Goal: Task Accomplishment & Management: Use online tool/utility

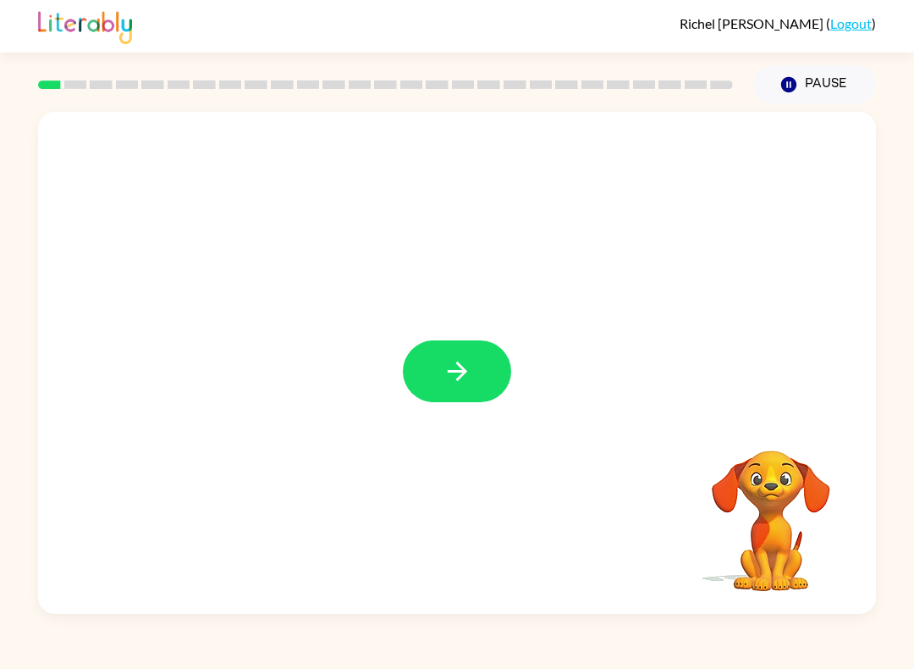
click at [464, 361] on icon "button" at bounding box center [458, 371] width 30 height 30
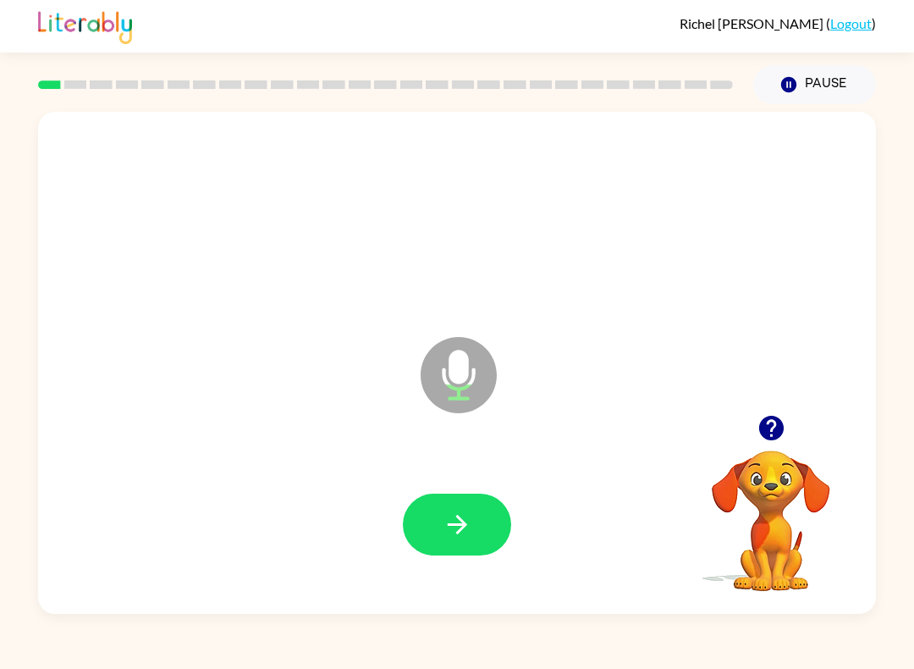
click at [482, 509] on button "button" at bounding box center [457, 524] width 108 height 62
click at [489, 532] on button "button" at bounding box center [457, 524] width 108 height 62
click at [491, 538] on button "button" at bounding box center [457, 524] width 108 height 62
click at [788, 83] on icon "Pause" at bounding box center [789, 84] width 19 height 19
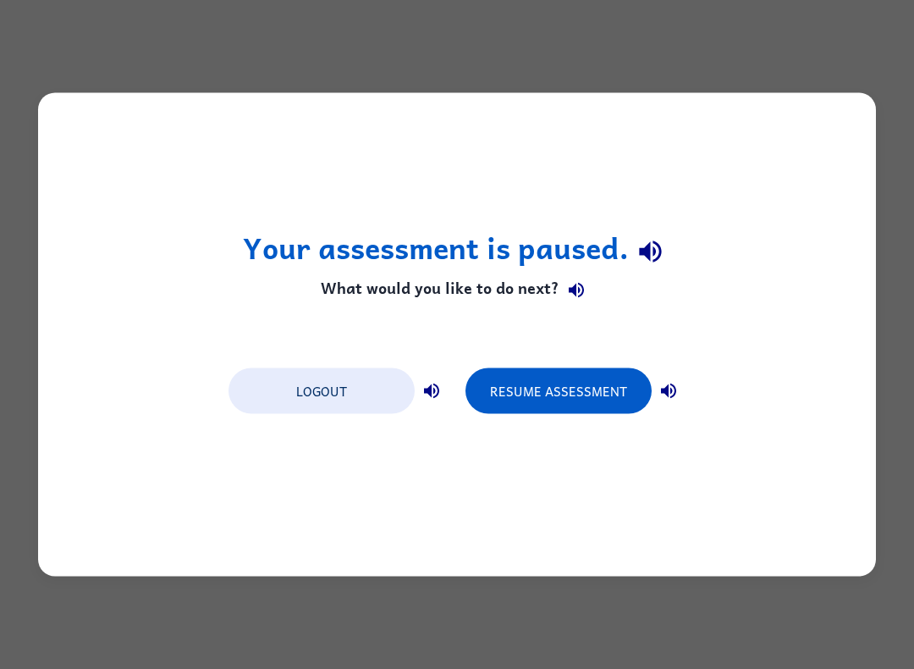
click at [561, 396] on button "Resume Assessment" at bounding box center [559, 391] width 186 height 46
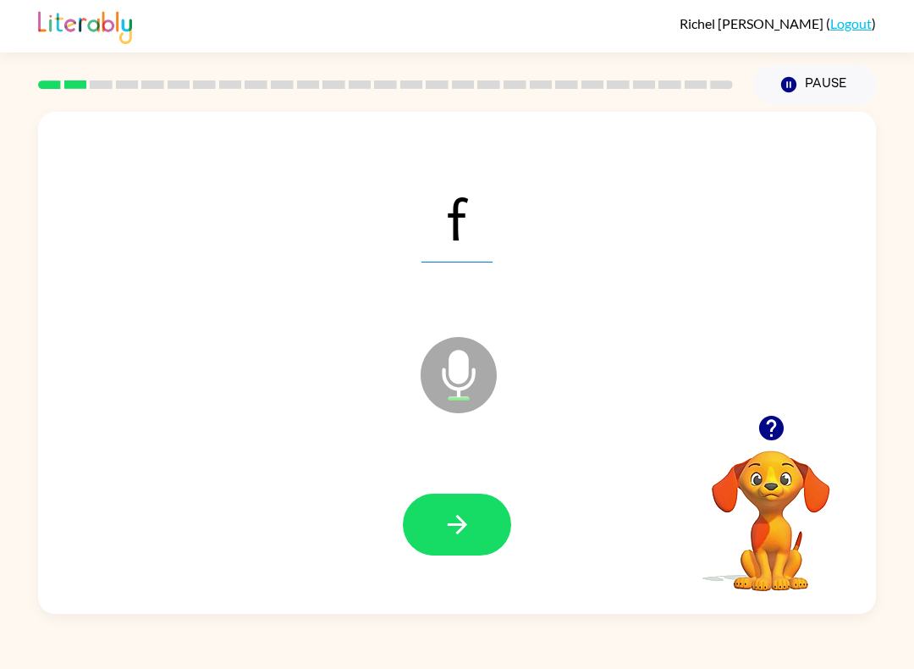
click at [450, 518] on icon "button" at bounding box center [458, 525] width 30 height 30
click at [440, 508] on button "button" at bounding box center [457, 524] width 108 height 62
click at [444, 523] on icon "button" at bounding box center [458, 525] width 30 height 30
click at [457, 528] on icon "button" at bounding box center [458, 525] width 30 height 30
click at [468, 533] on icon "button" at bounding box center [458, 525] width 30 height 30
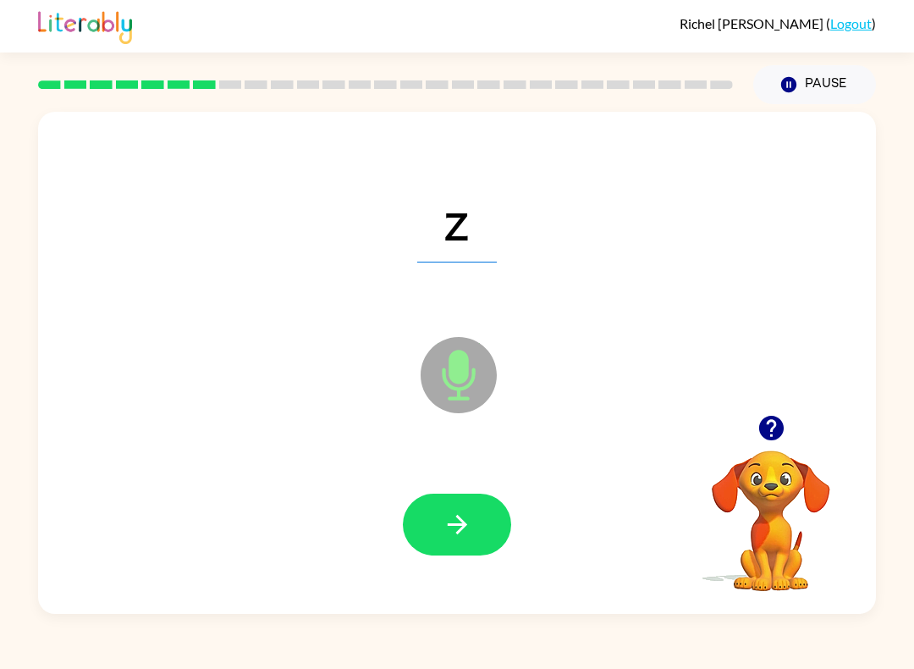
click at [477, 521] on button "button" at bounding box center [457, 524] width 108 height 62
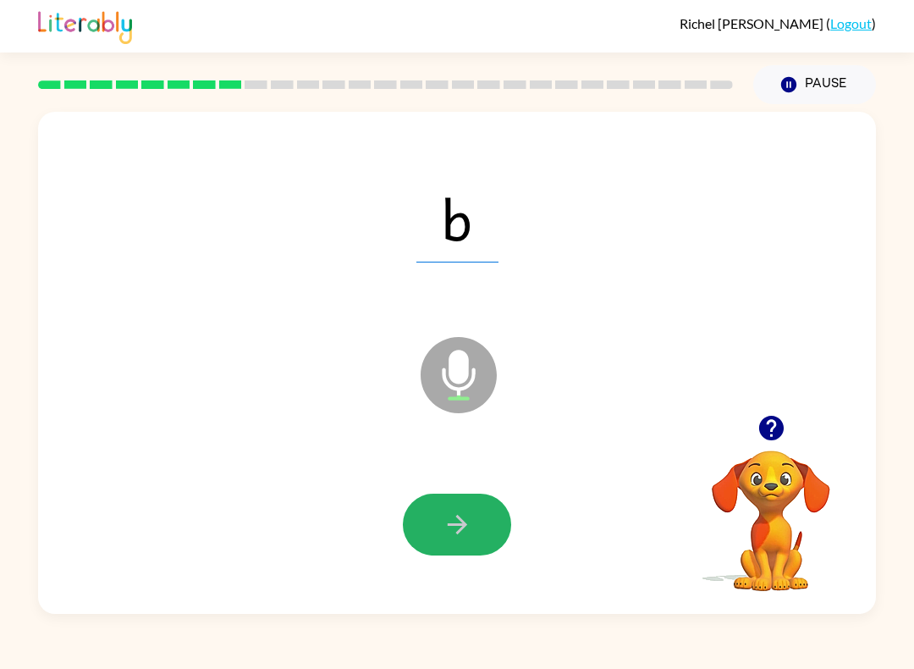
click at [443, 517] on icon "button" at bounding box center [458, 525] width 30 height 30
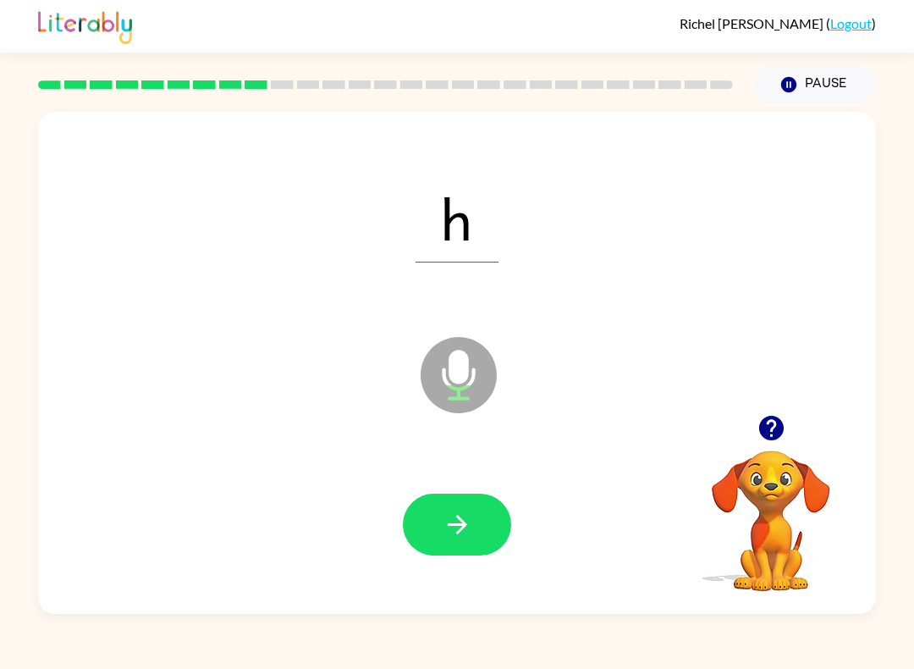
click at [455, 531] on icon "button" at bounding box center [458, 525] width 30 height 30
click at [461, 534] on icon "button" at bounding box center [458, 525] width 30 height 30
click at [443, 511] on icon "button" at bounding box center [458, 525] width 30 height 30
click at [462, 525] on icon "button" at bounding box center [456, 524] width 19 height 19
click at [452, 510] on button "button" at bounding box center [457, 524] width 108 height 62
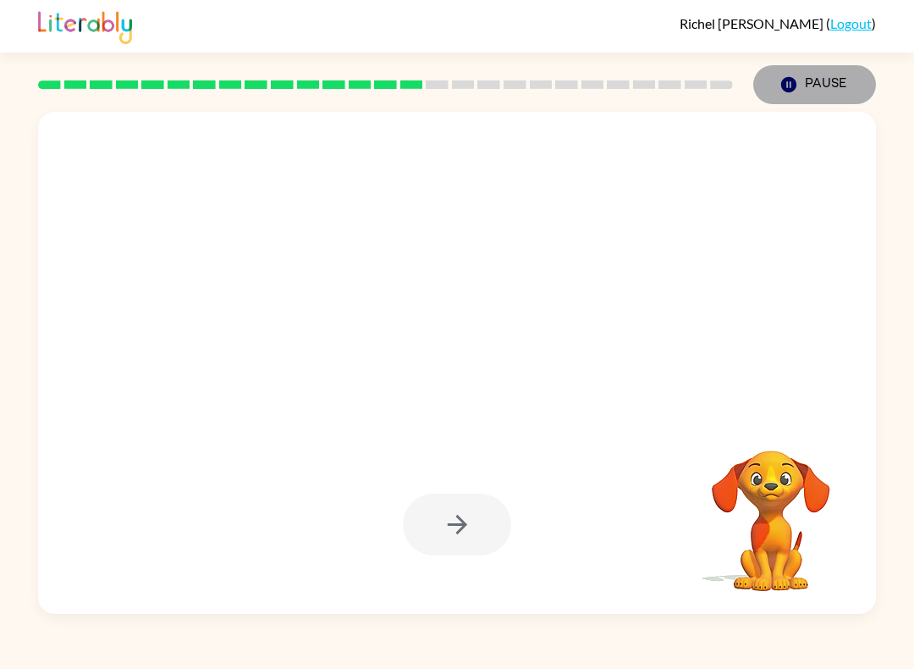
click at [808, 85] on button "Pause Pause" at bounding box center [814, 84] width 123 height 39
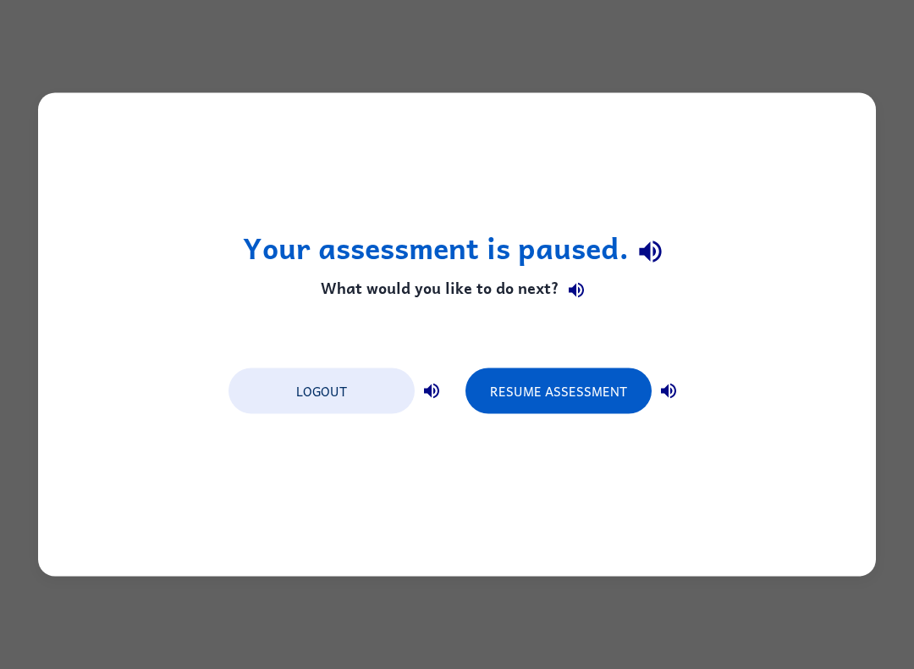
click at [531, 383] on button "Resume Assessment" at bounding box center [559, 391] width 186 height 46
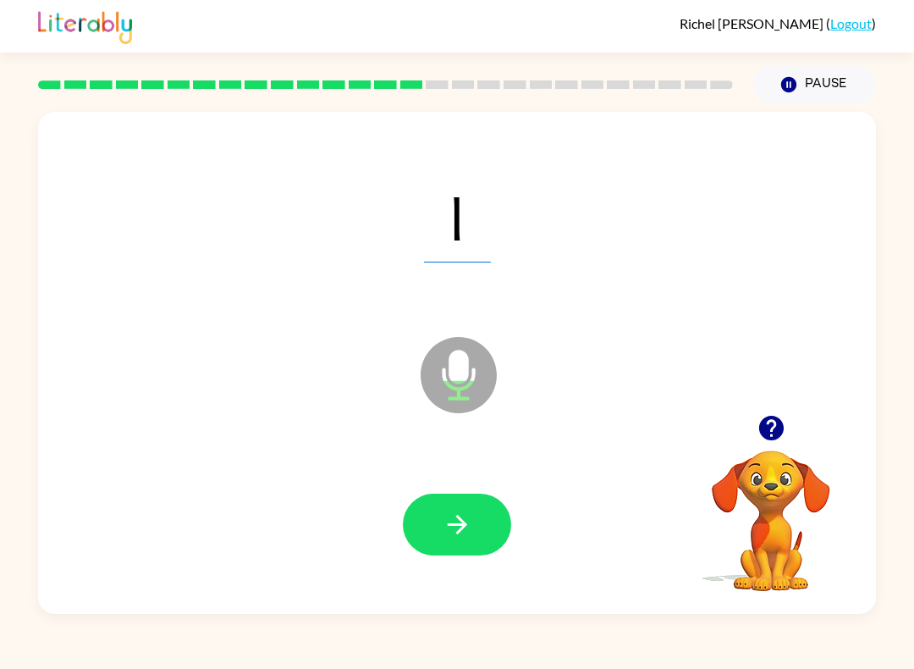
click at [466, 506] on button "button" at bounding box center [457, 524] width 108 height 62
click at [453, 536] on icon "button" at bounding box center [458, 525] width 30 height 30
click at [458, 506] on button "button" at bounding box center [457, 524] width 108 height 62
click at [476, 516] on button "button" at bounding box center [457, 524] width 108 height 62
click at [462, 513] on icon "button" at bounding box center [458, 525] width 30 height 30
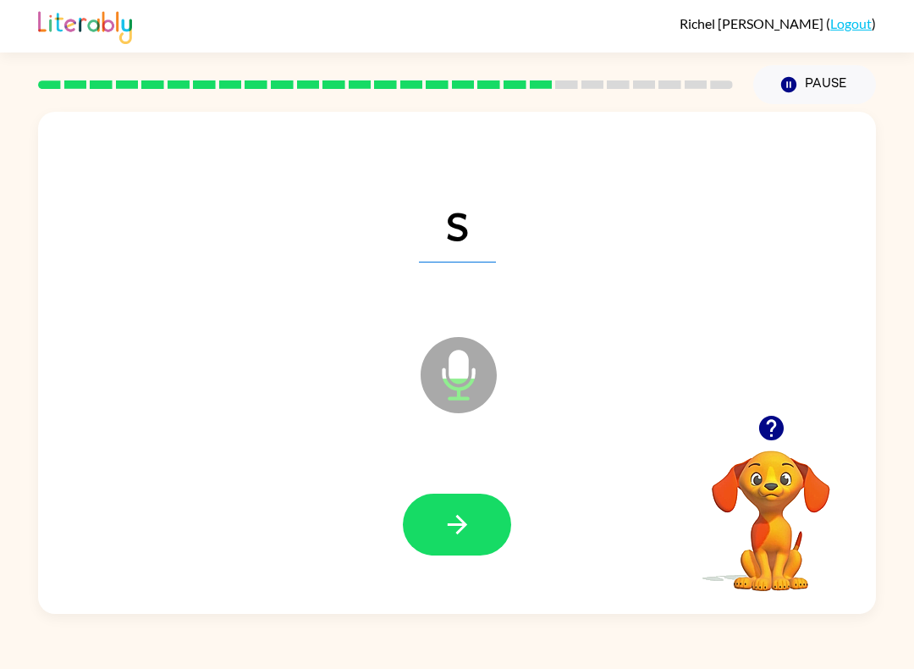
click at [468, 531] on icon "button" at bounding box center [458, 525] width 30 height 30
click at [465, 538] on icon "button" at bounding box center [458, 525] width 30 height 30
click at [469, 520] on icon "button" at bounding box center [458, 525] width 30 height 30
click at [484, 531] on button "button" at bounding box center [457, 524] width 108 height 62
click at [463, 522] on icon "button" at bounding box center [456, 524] width 19 height 19
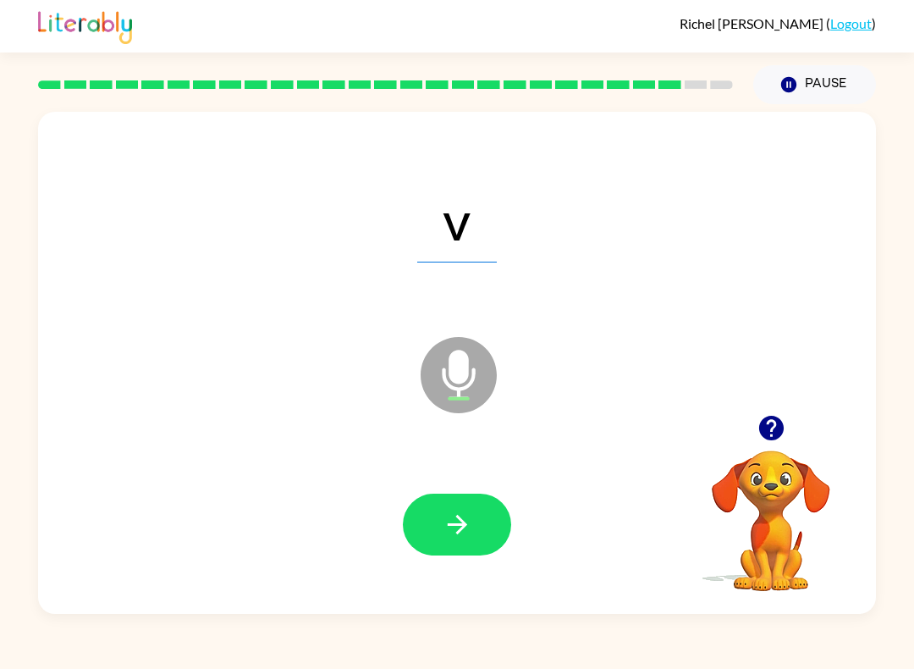
click at [472, 515] on button "button" at bounding box center [457, 524] width 108 height 62
click at [466, 521] on icon "button" at bounding box center [458, 525] width 30 height 30
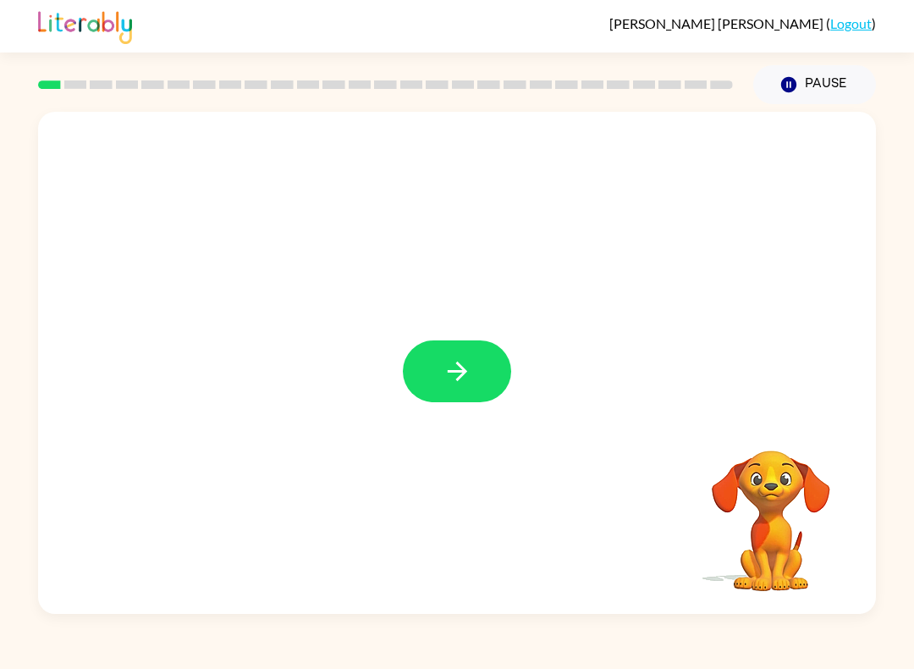
click at [451, 363] on icon "button" at bounding box center [458, 371] width 30 height 30
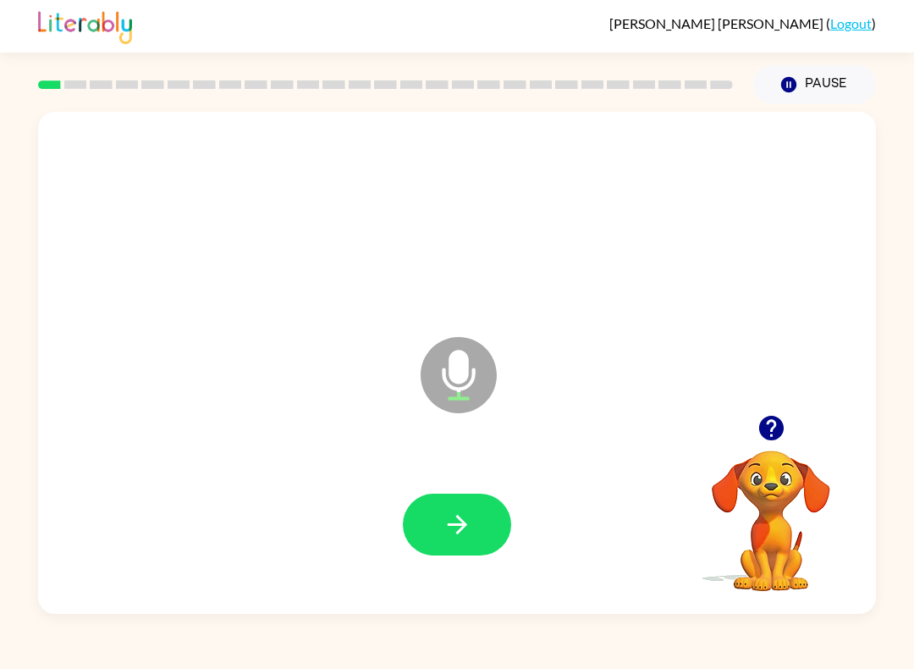
click at [444, 528] on icon "button" at bounding box center [458, 525] width 30 height 30
click at [477, 529] on button "button" at bounding box center [457, 524] width 108 height 62
click at [475, 512] on button "button" at bounding box center [457, 524] width 108 height 62
click at [466, 529] on icon "button" at bounding box center [458, 525] width 30 height 30
click at [471, 526] on icon "button" at bounding box center [458, 525] width 30 height 30
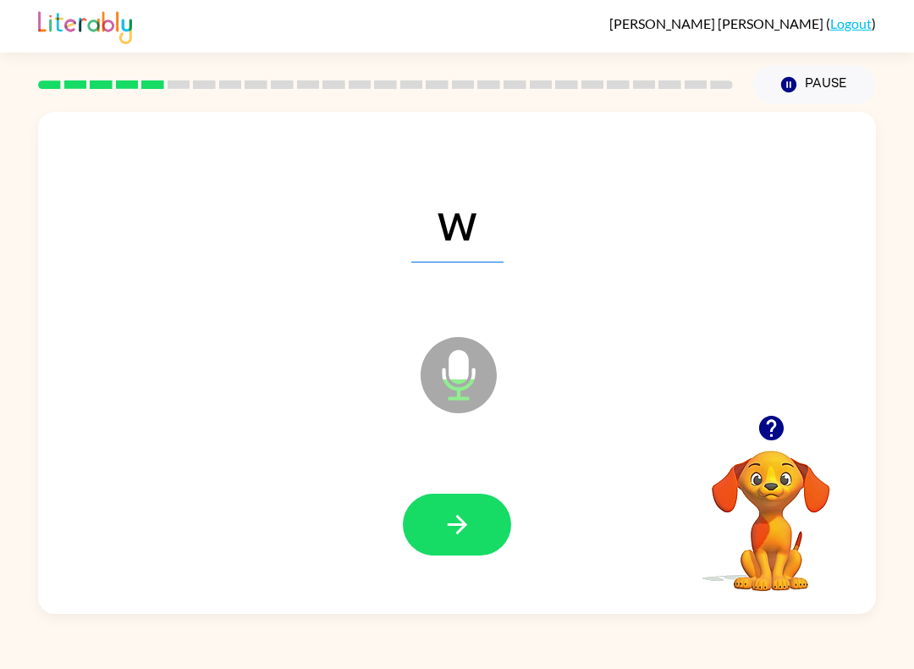
click at [468, 523] on icon "button" at bounding box center [458, 525] width 30 height 30
click at [471, 533] on icon "button" at bounding box center [458, 525] width 30 height 30
click at [472, 520] on button "button" at bounding box center [457, 524] width 108 height 62
click at [475, 514] on button "button" at bounding box center [457, 524] width 108 height 62
click at [480, 532] on button "button" at bounding box center [457, 524] width 108 height 62
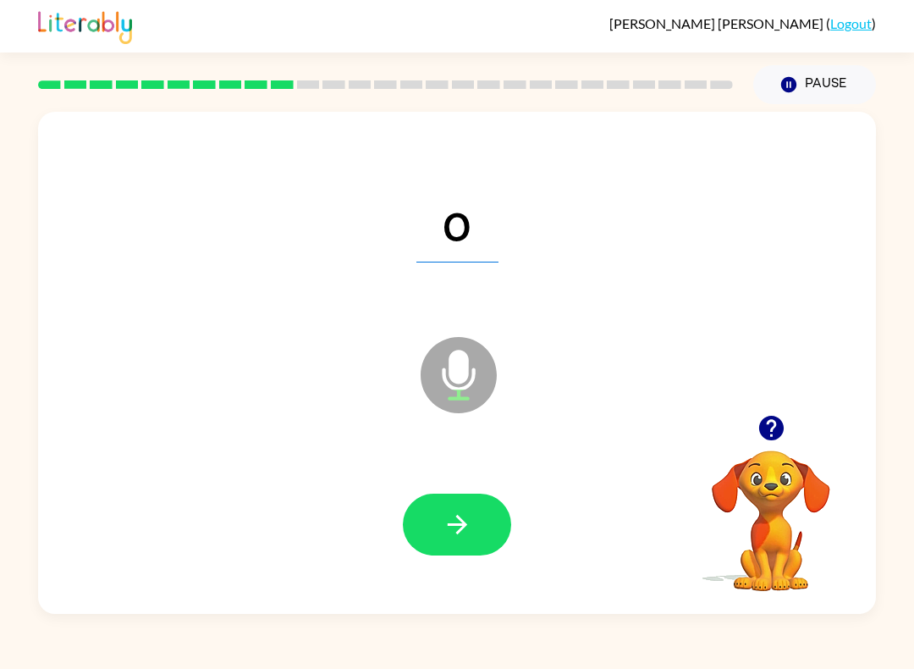
click at [476, 527] on button "button" at bounding box center [457, 524] width 108 height 62
click at [469, 529] on icon "button" at bounding box center [458, 525] width 30 height 30
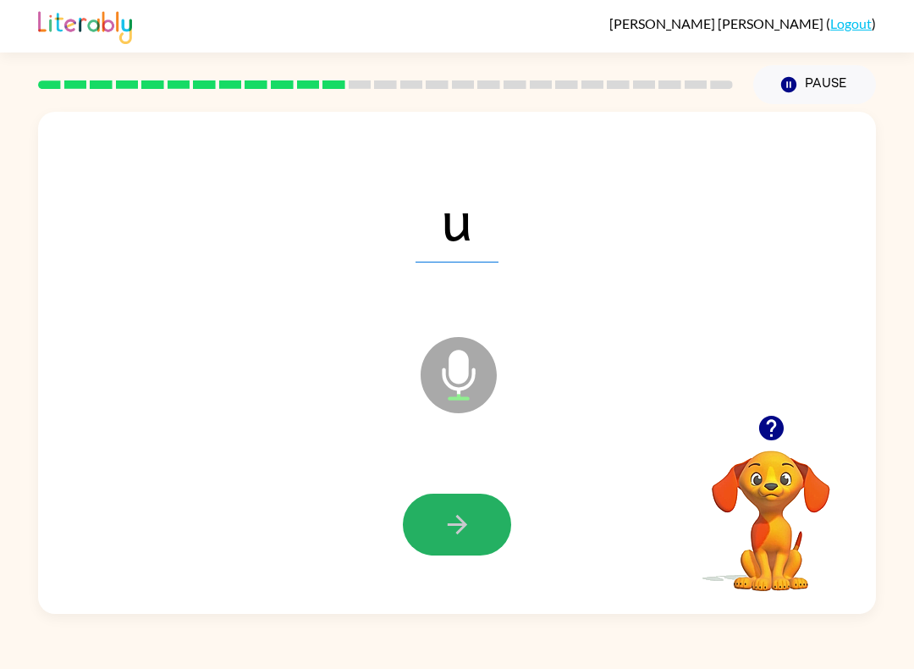
click at [484, 516] on button "button" at bounding box center [457, 524] width 108 height 62
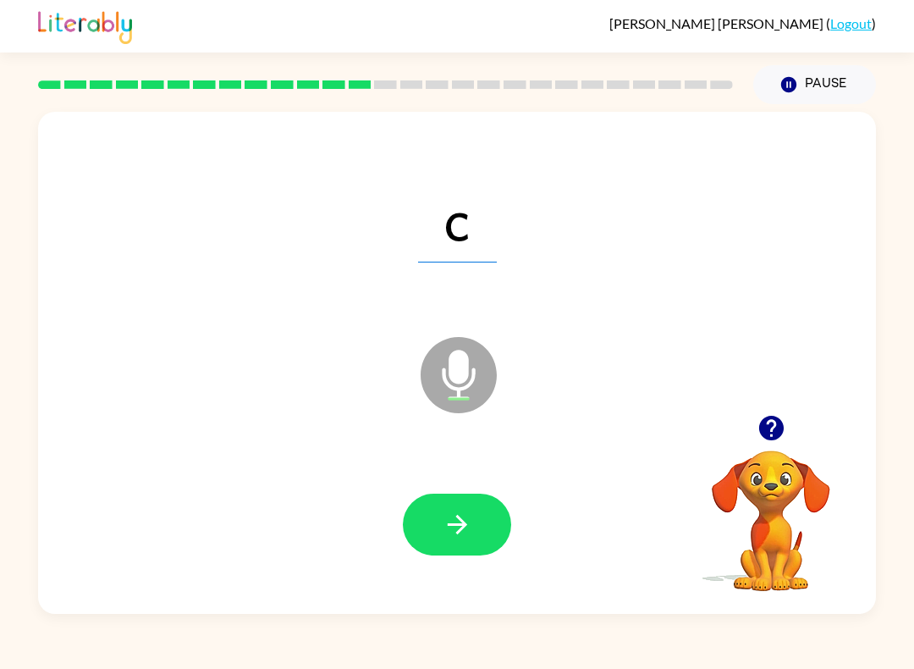
click at [474, 524] on button "button" at bounding box center [457, 524] width 108 height 62
click at [463, 523] on icon "button" at bounding box center [456, 524] width 19 height 19
click at [475, 529] on button "button" at bounding box center [457, 524] width 108 height 62
click at [458, 529] on icon "button" at bounding box center [458, 525] width 30 height 30
click at [452, 527] on icon "button" at bounding box center [458, 525] width 30 height 30
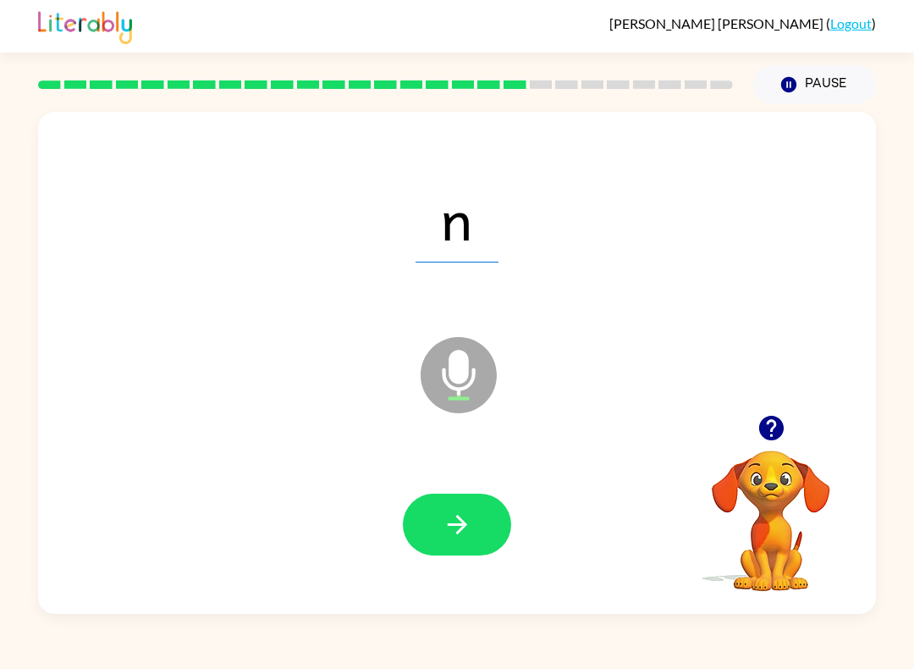
click at [465, 520] on icon "button" at bounding box center [458, 525] width 30 height 30
click at [460, 520] on icon "button" at bounding box center [456, 524] width 19 height 19
click at [452, 504] on button "button" at bounding box center [457, 524] width 108 height 62
click at [452, 509] on button "button" at bounding box center [457, 524] width 108 height 62
click at [455, 538] on icon "button" at bounding box center [458, 525] width 30 height 30
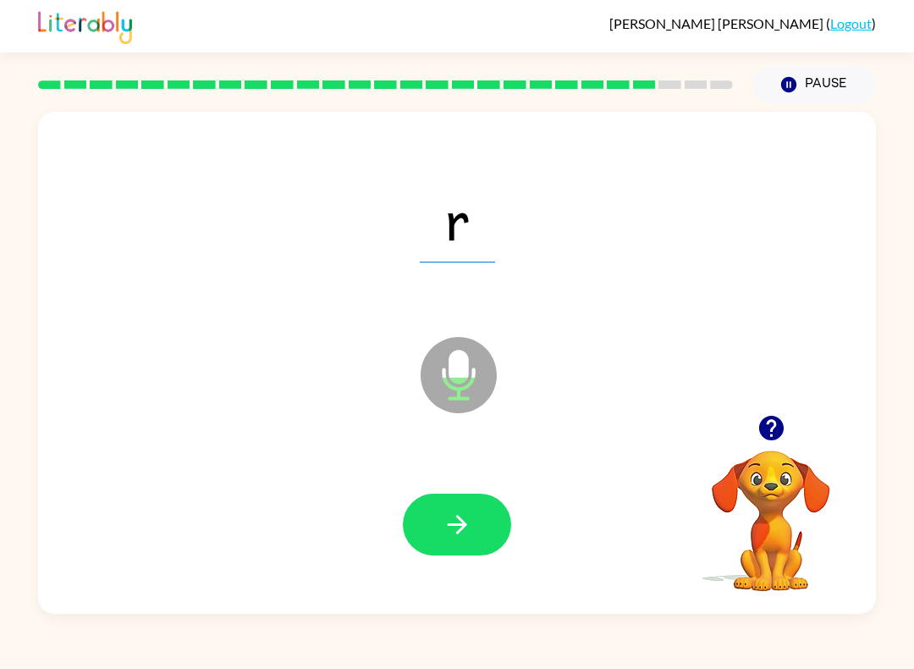
click at [433, 516] on button "button" at bounding box center [457, 524] width 108 height 62
click at [441, 510] on button "button" at bounding box center [457, 524] width 108 height 62
click at [474, 525] on button "button" at bounding box center [457, 524] width 108 height 62
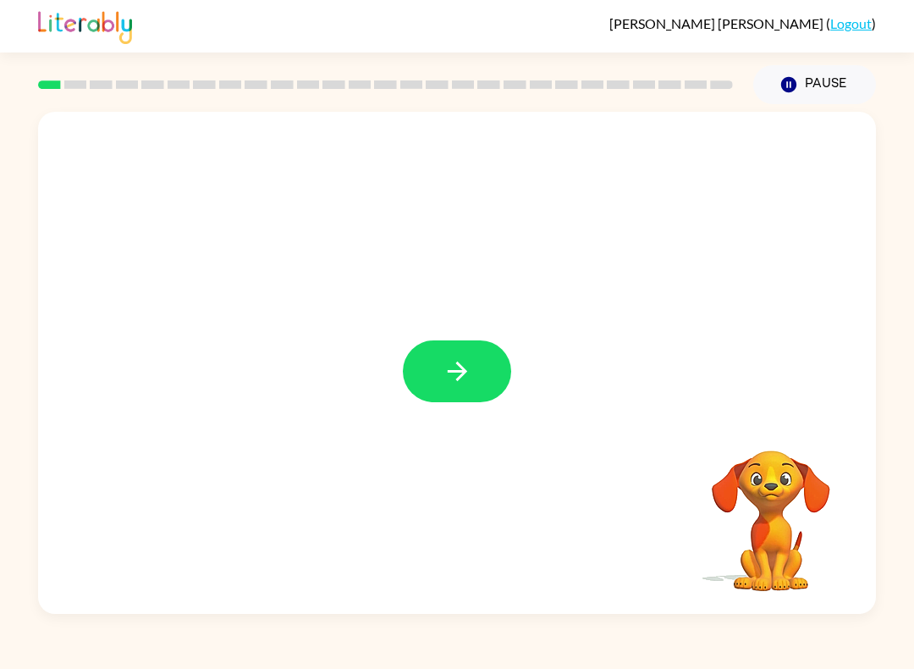
click at [452, 351] on button "button" at bounding box center [457, 371] width 108 height 62
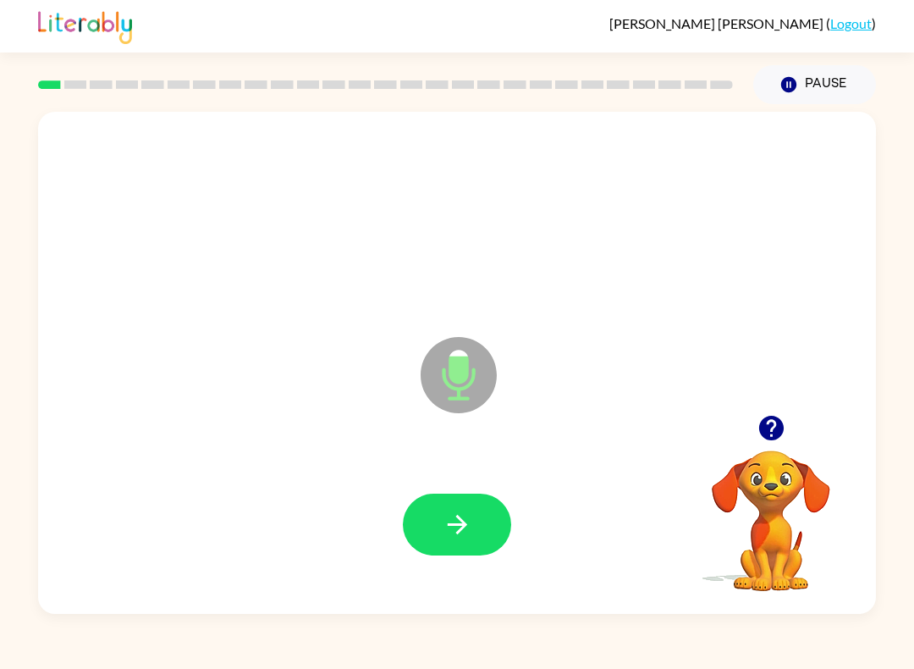
click at [466, 532] on icon "button" at bounding box center [458, 525] width 30 height 30
click at [463, 503] on button "button" at bounding box center [457, 524] width 108 height 62
click at [460, 527] on icon "button" at bounding box center [458, 525] width 30 height 30
click at [471, 515] on icon "button" at bounding box center [458, 525] width 30 height 30
click at [477, 529] on button "button" at bounding box center [457, 524] width 108 height 62
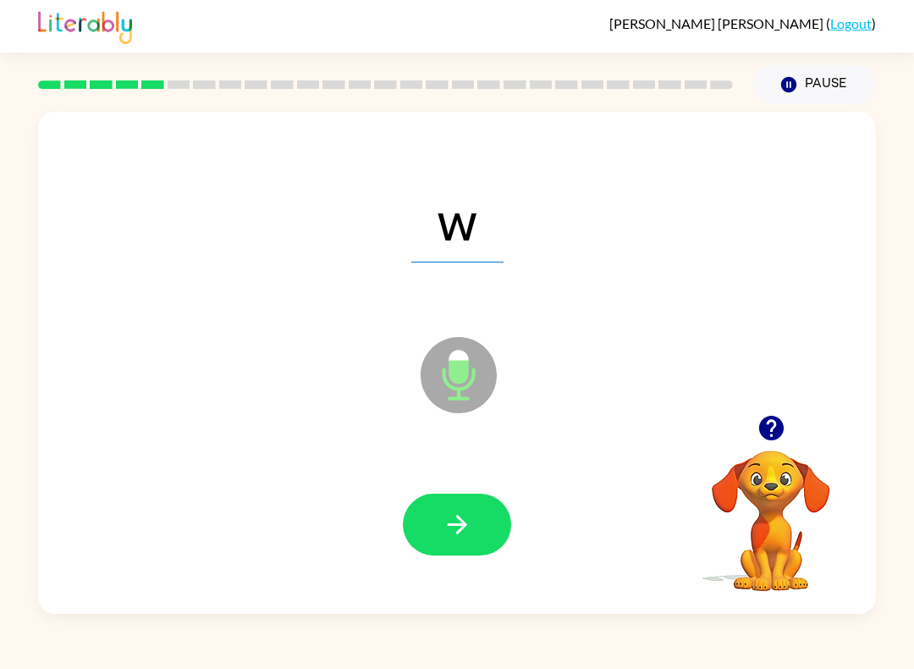
click at [472, 515] on button "button" at bounding box center [457, 524] width 108 height 62
click at [462, 511] on icon "button" at bounding box center [458, 525] width 30 height 30
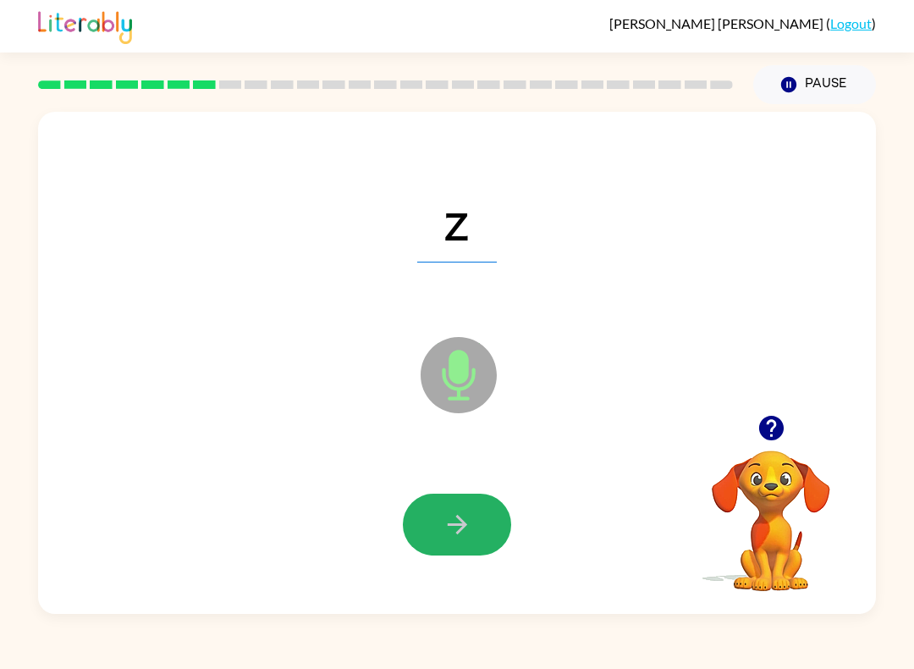
click at [460, 527] on icon "button" at bounding box center [458, 525] width 30 height 30
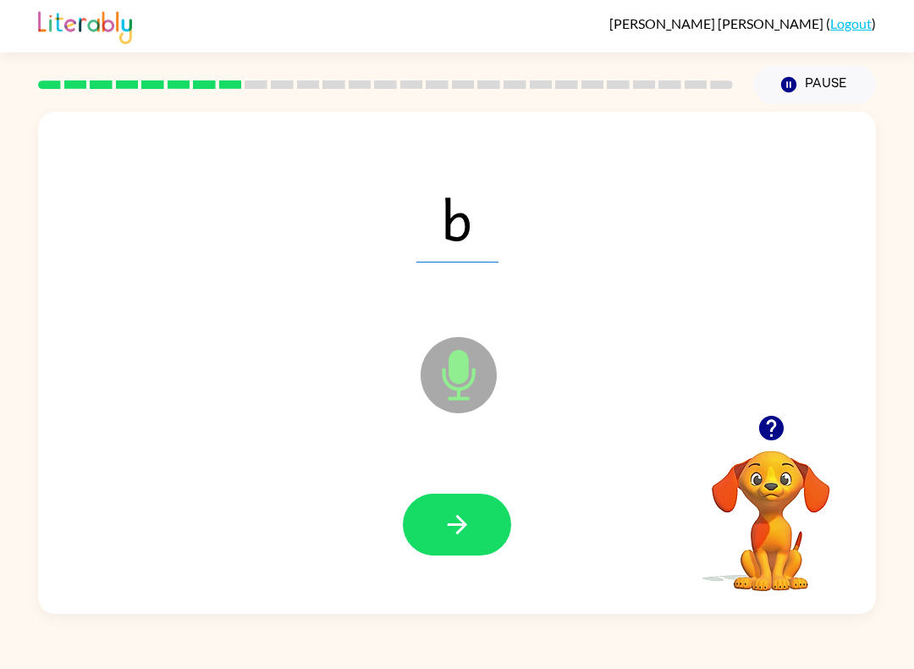
click at [449, 526] on icon "button" at bounding box center [458, 525] width 30 height 30
click at [473, 515] on button "button" at bounding box center [457, 524] width 108 height 62
click at [485, 548] on button "button" at bounding box center [457, 524] width 108 height 62
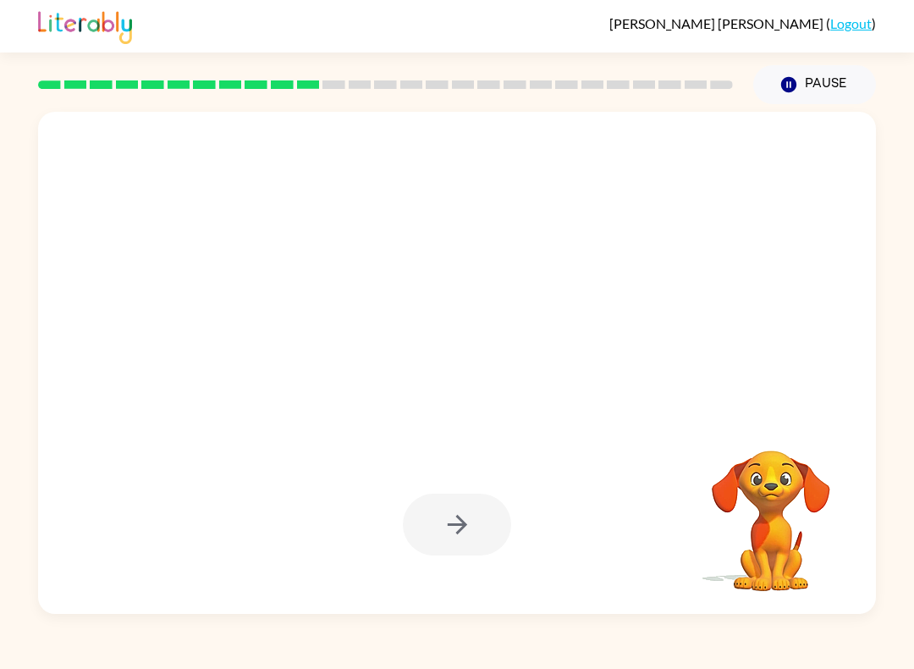
click at [796, 74] on button "Pause Pause" at bounding box center [814, 84] width 123 height 39
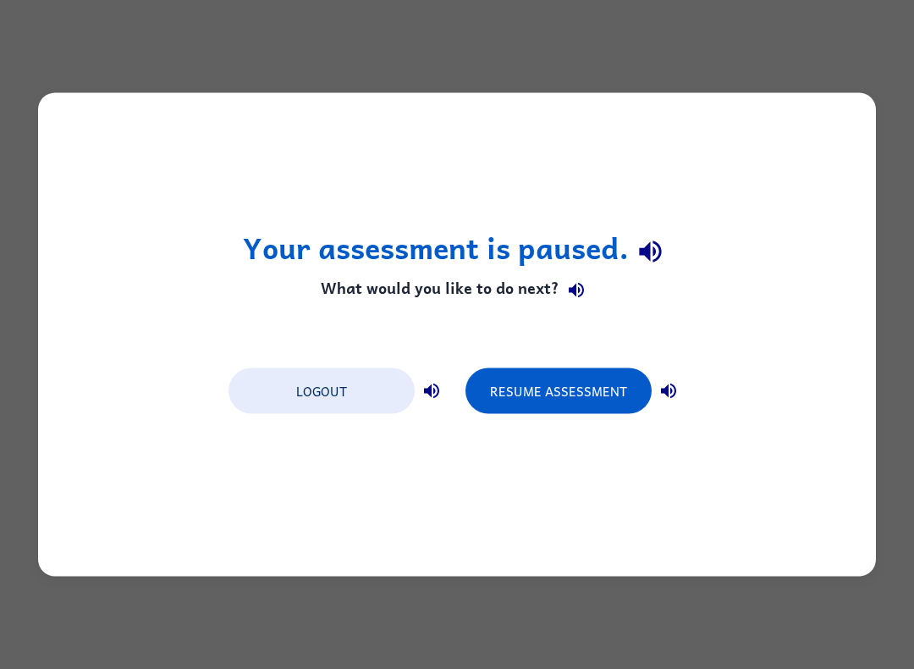
click at [559, 392] on button "Resume Assessment" at bounding box center [559, 391] width 186 height 46
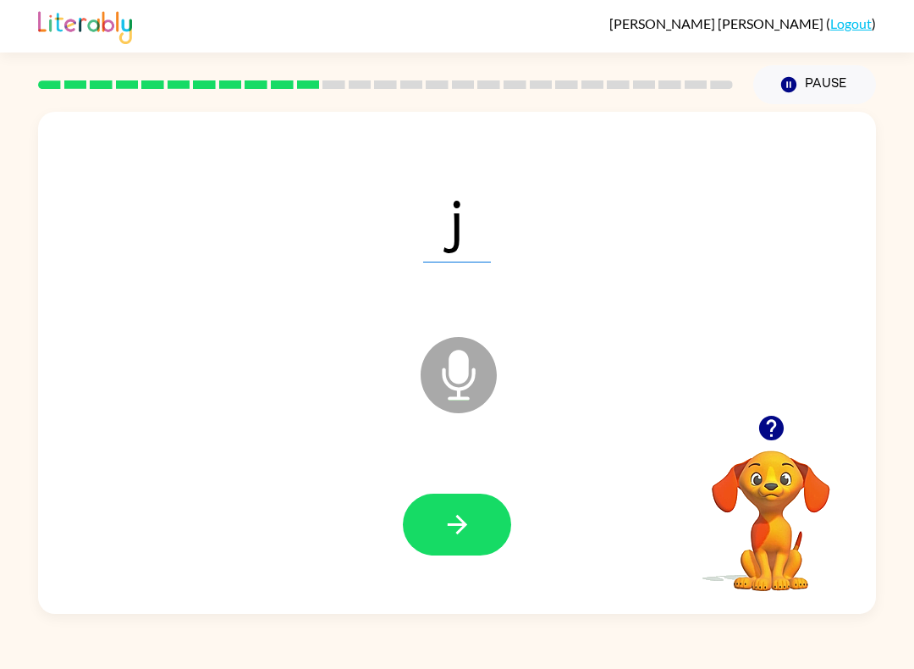
click at [476, 537] on button "button" at bounding box center [457, 524] width 108 height 62
click at [461, 526] on icon "button" at bounding box center [458, 525] width 30 height 30
click at [479, 526] on button "button" at bounding box center [457, 524] width 108 height 62
click at [471, 508] on button "button" at bounding box center [457, 524] width 108 height 62
click at [489, 525] on button "button" at bounding box center [457, 524] width 108 height 62
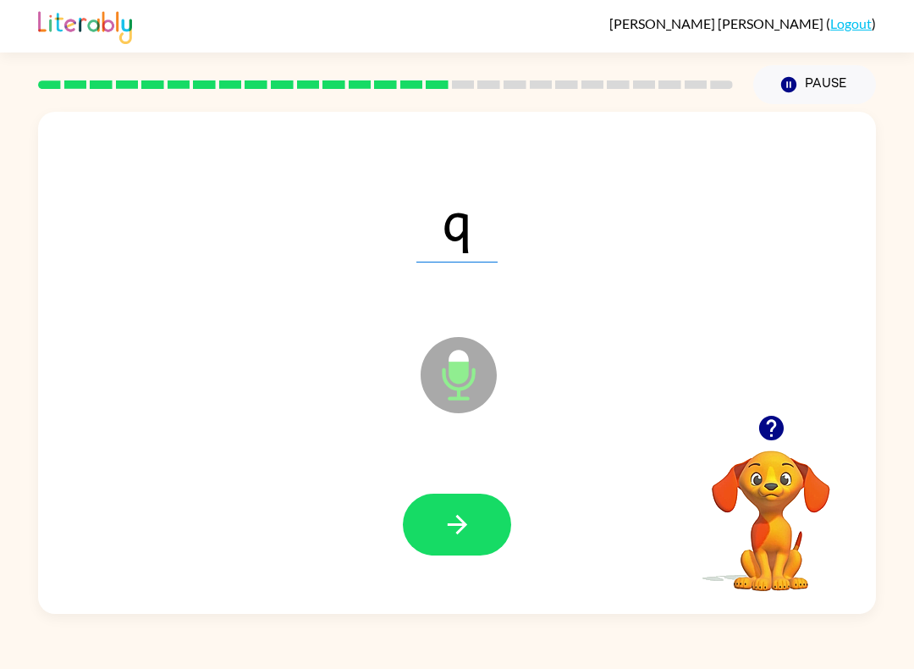
click at [471, 525] on icon "button" at bounding box center [458, 525] width 30 height 30
click at [489, 515] on button "button" at bounding box center [457, 524] width 108 height 62
click at [489, 520] on button "button" at bounding box center [457, 524] width 108 height 62
click at [456, 503] on button "button" at bounding box center [457, 524] width 108 height 62
click at [507, 511] on button "button" at bounding box center [457, 524] width 108 height 62
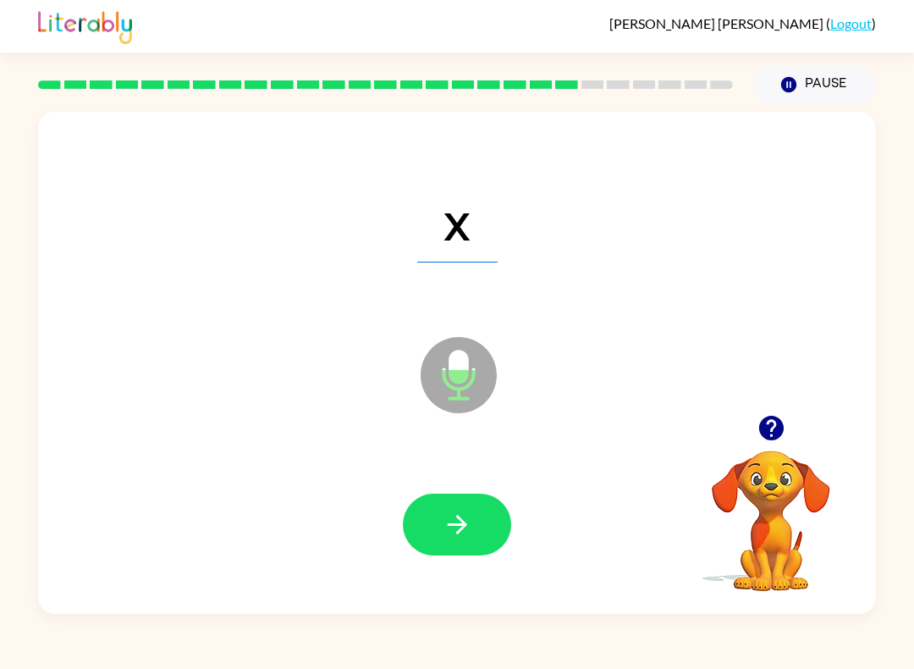
click at [481, 510] on button "button" at bounding box center [457, 524] width 108 height 62
click at [460, 539] on icon "button" at bounding box center [458, 525] width 30 height 30
click at [470, 524] on icon "button" at bounding box center [458, 525] width 30 height 30
click at [469, 528] on icon "button" at bounding box center [458, 525] width 30 height 30
click at [473, 538] on button "button" at bounding box center [457, 524] width 108 height 62
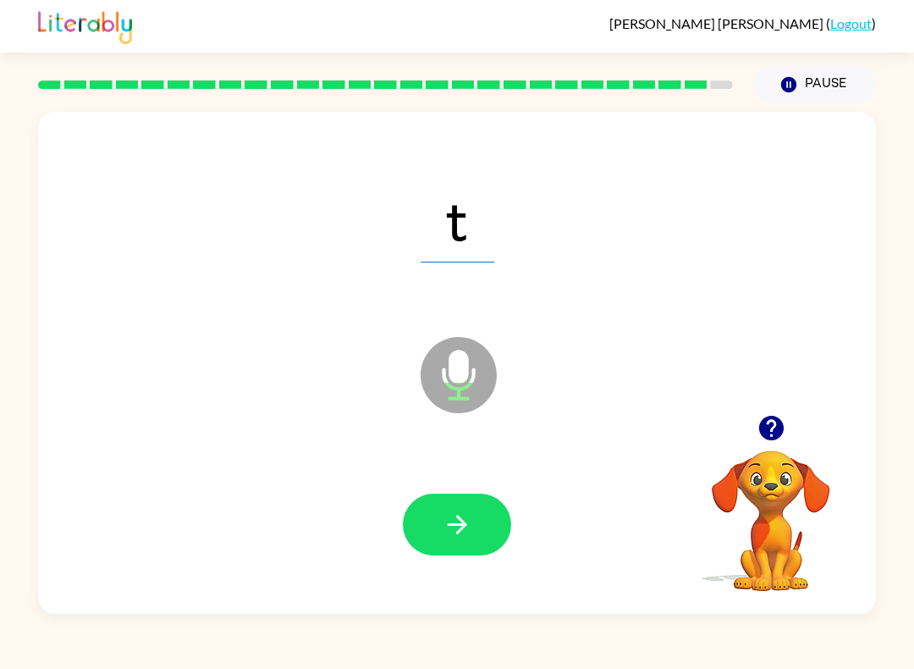
click at [475, 524] on button "button" at bounding box center [457, 524] width 108 height 62
